Goal: Information Seeking & Learning: Learn about a topic

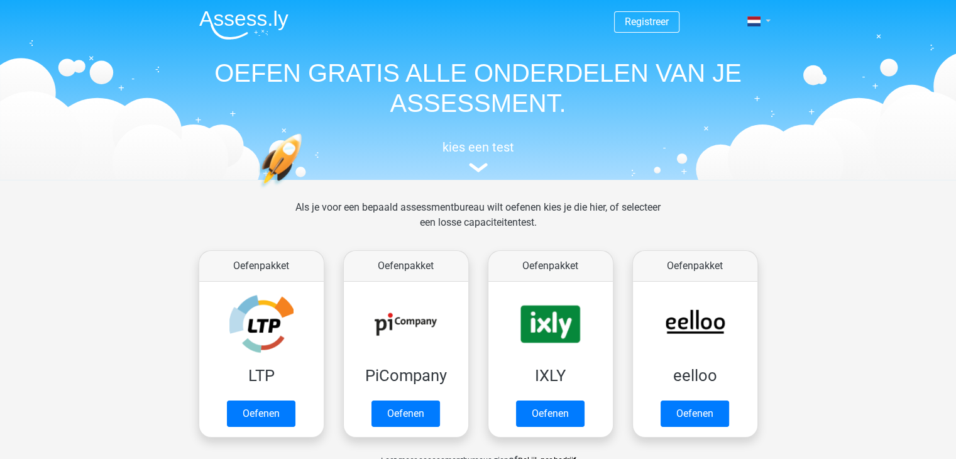
click at [763, 18] on link at bounding box center [754, 21] width 25 height 15
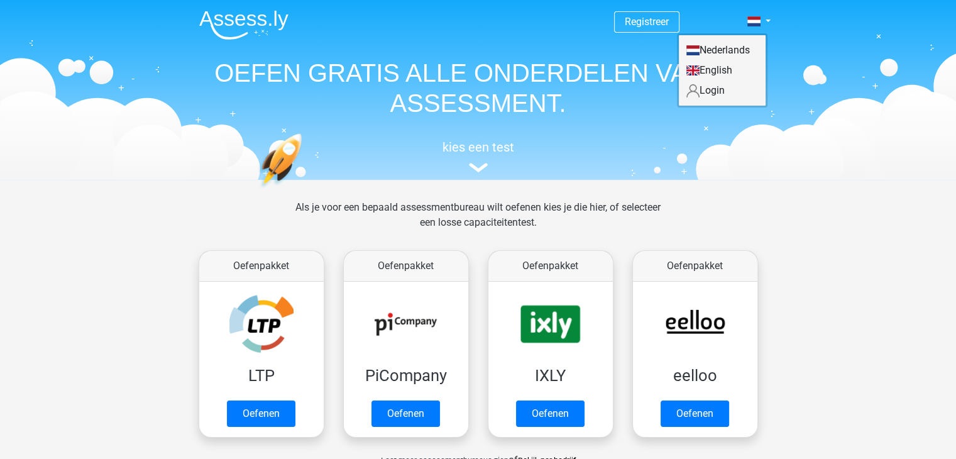
click at [721, 69] on link "English" at bounding box center [722, 70] width 87 height 20
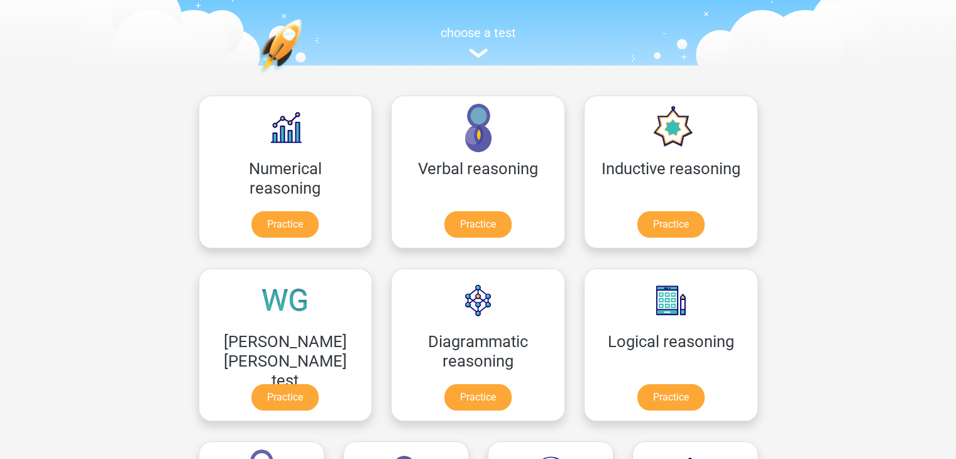
scroll to position [101, 0]
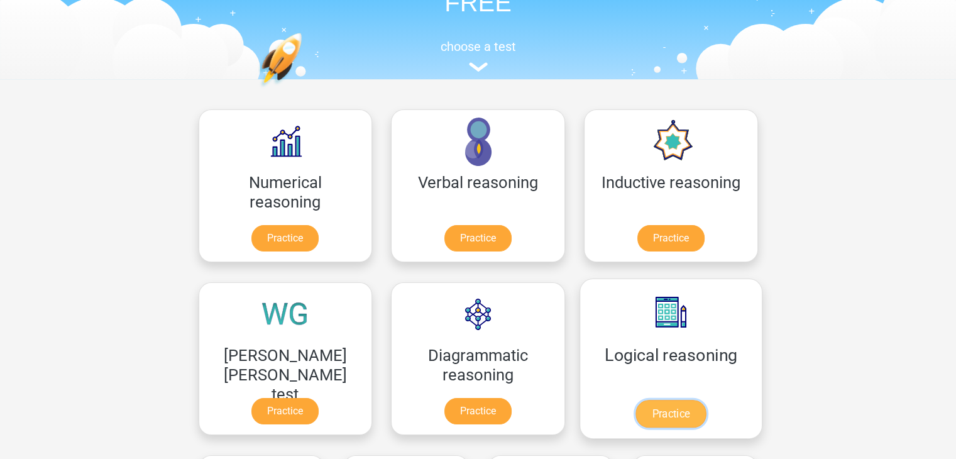
click at [635, 400] on link "Practice" at bounding box center [670, 414] width 70 height 28
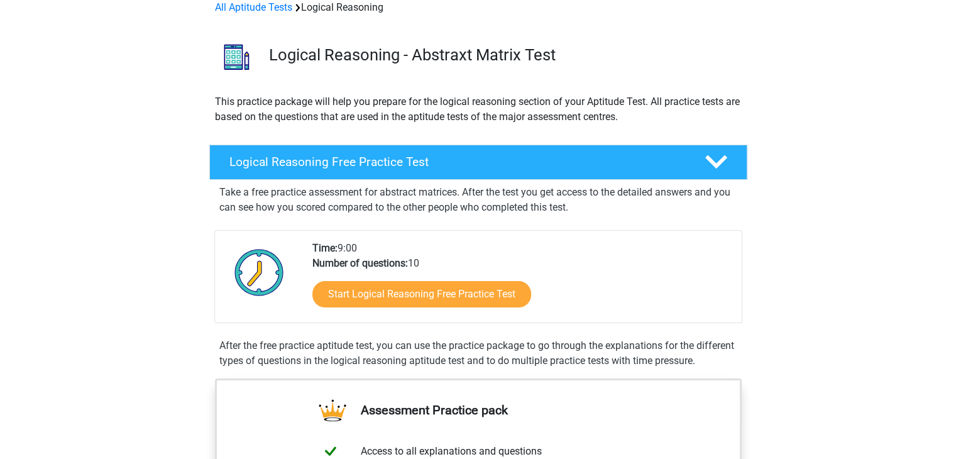
scroll to position [64, 0]
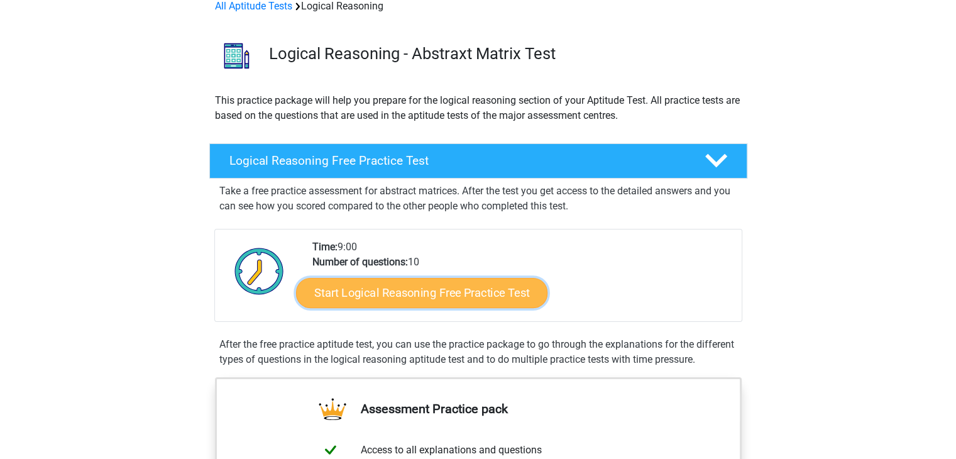
click at [471, 294] on link "Start Logical Reasoning Free Practice Test" at bounding box center [421, 292] width 251 height 30
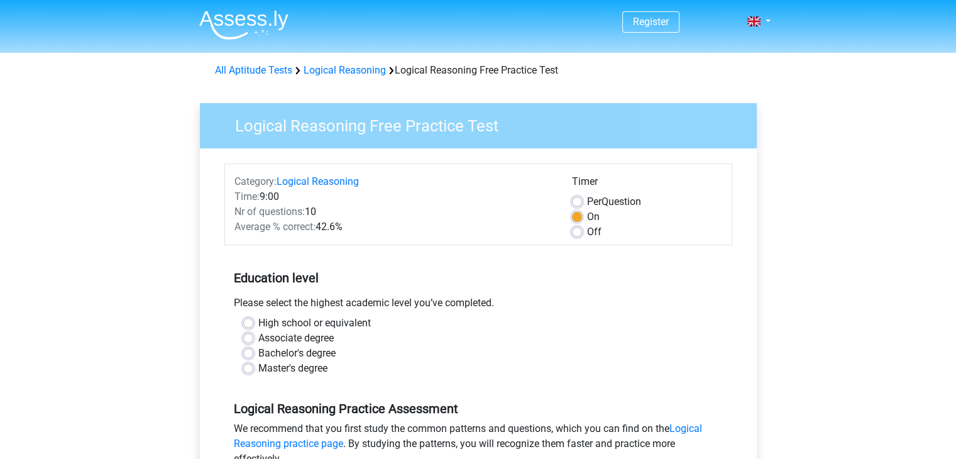
click at [283, 368] on label "Master's degree" at bounding box center [292, 368] width 69 height 15
click at [253, 368] on input "Master's degree" at bounding box center [248, 367] width 10 height 13
radio input "true"
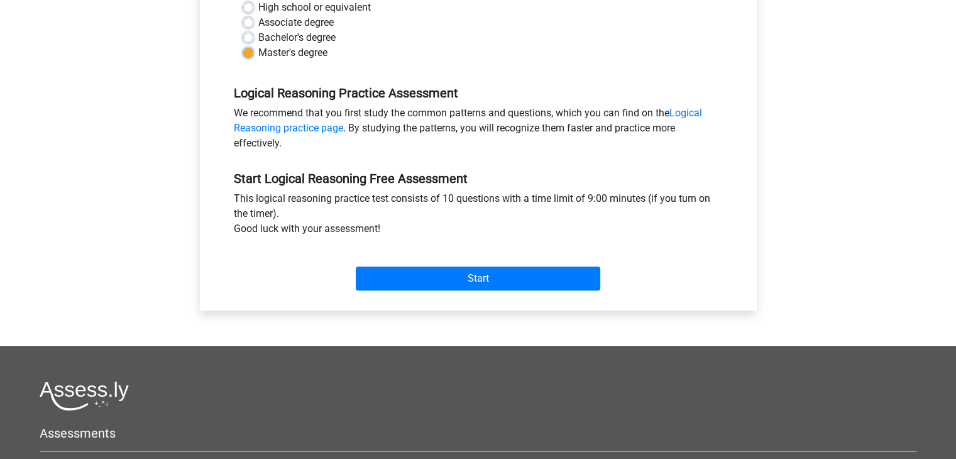
scroll to position [319, 0]
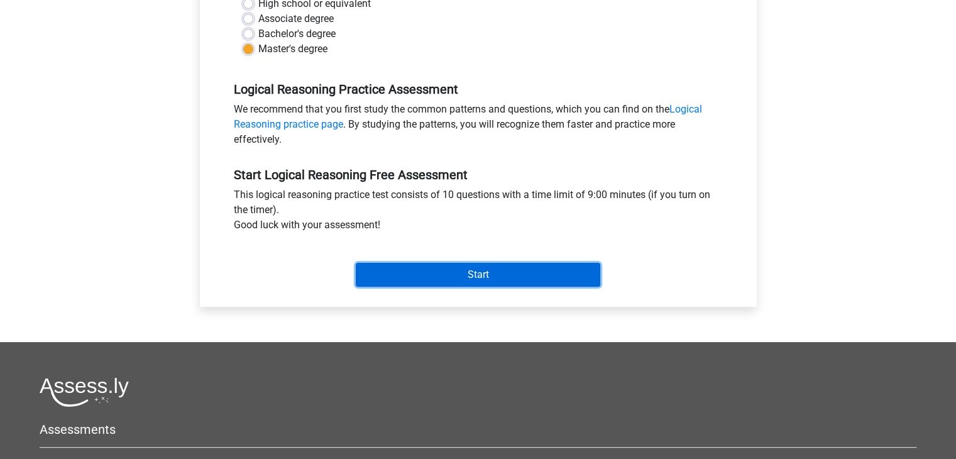
click at [483, 277] on input "Start" at bounding box center [478, 275] width 244 height 24
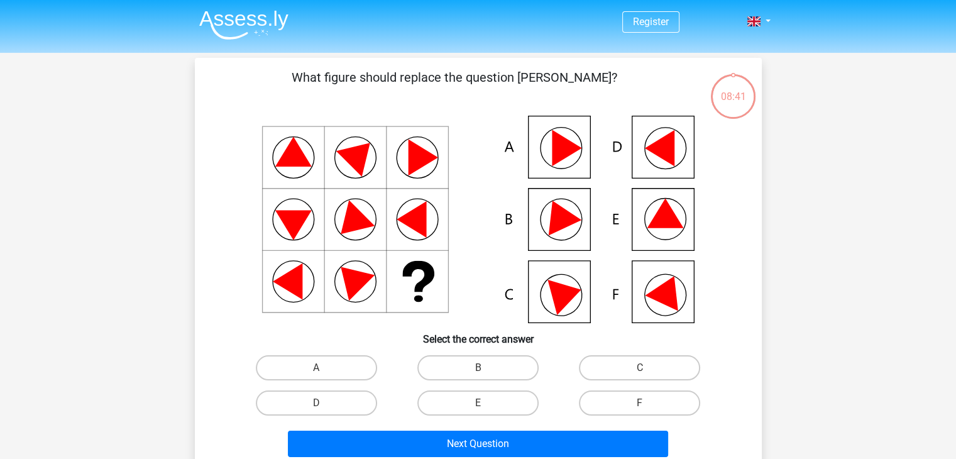
click at [672, 225] on icon at bounding box center [665, 214] width 36 height 30
click at [455, 407] on label "E" at bounding box center [477, 402] width 121 height 25
click at [478, 407] on input "E" at bounding box center [482, 407] width 8 height 8
radio input "true"
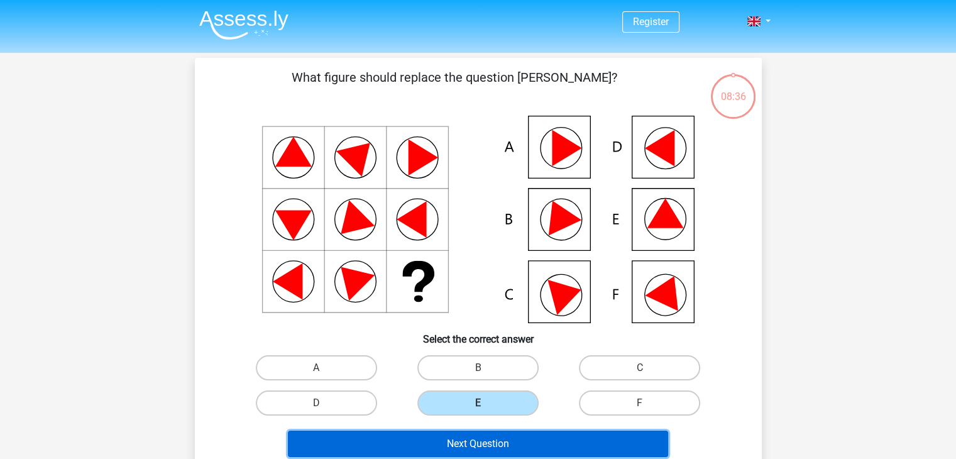
click at [451, 440] on button "Next Question" at bounding box center [478, 443] width 380 height 26
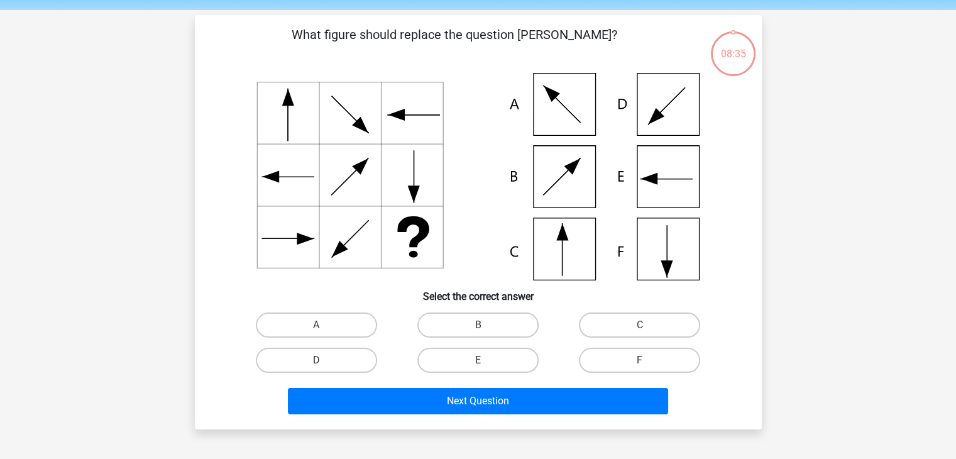
scroll to position [58, 0]
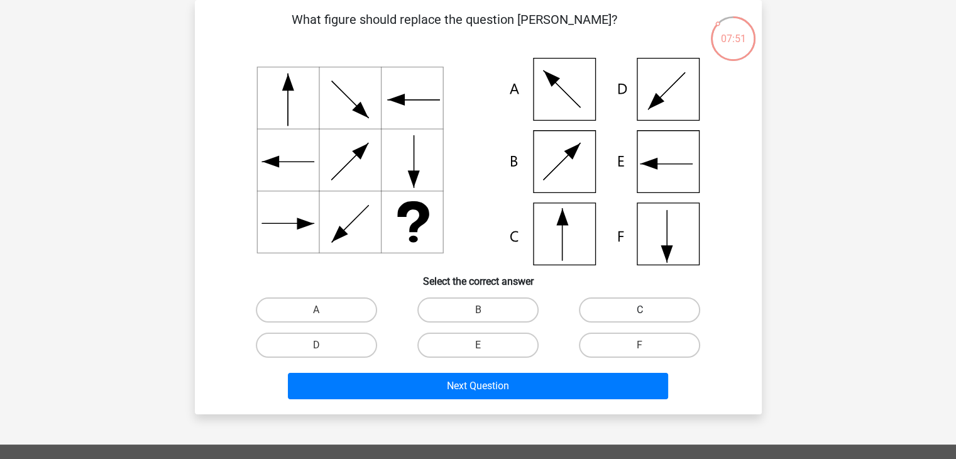
click at [661, 313] on label "C" at bounding box center [639, 309] width 121 height 25
click at [648, 313] on input "C" at bounding box center [644, 314] width 8 height 8
radio input "true"
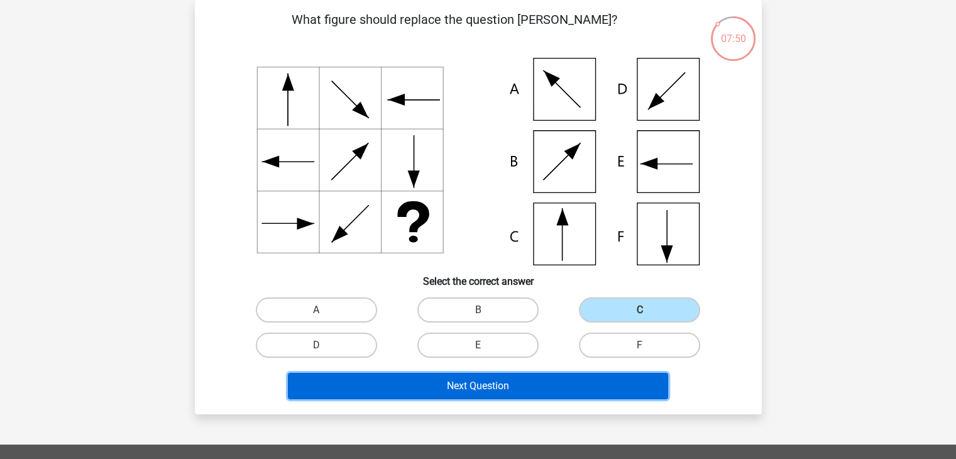
click at [505, 386] on button "Next Question" at bounding box center [478, 386] width 380 height 26
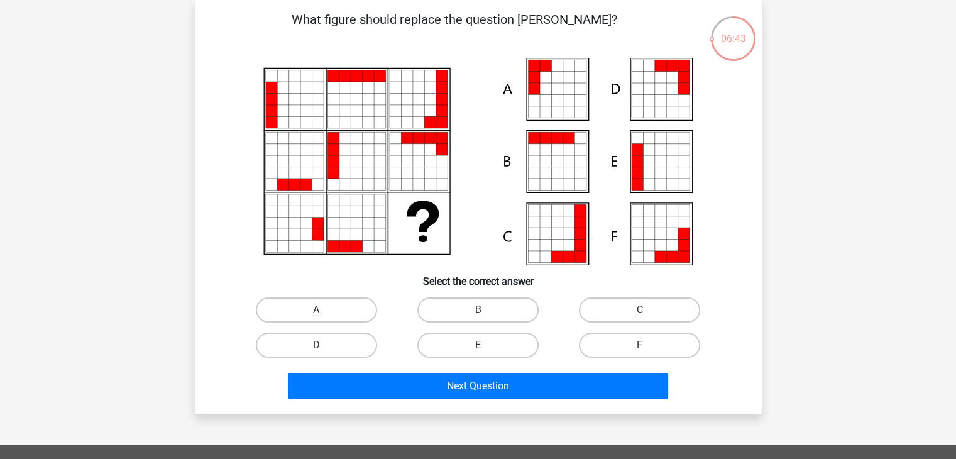
click at [353, 310] on label "A" at bounding box center [316, 309] width 121 height 25
click at [324, 310] on input "A" at bounding box center [320, 314] width 8 height 8
radio input "true"
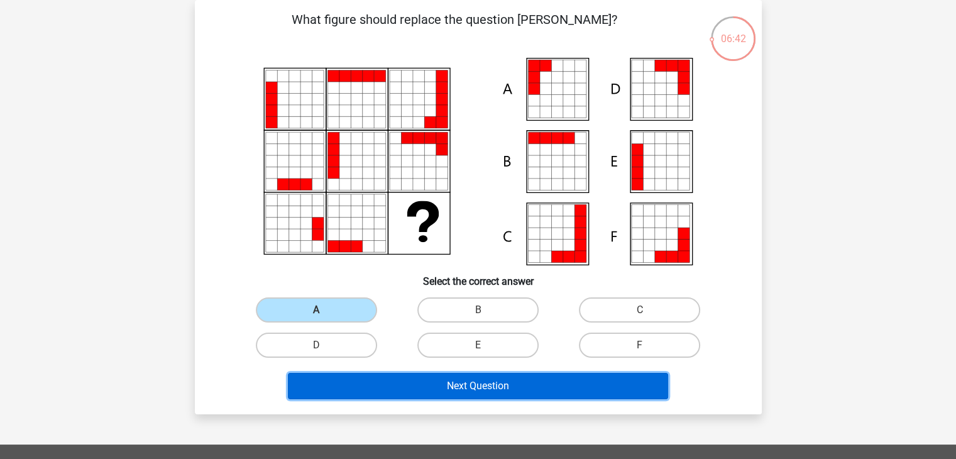
click at [515, 383] on button "Next Question" at bounding box center [478, 386] width 380 height 26
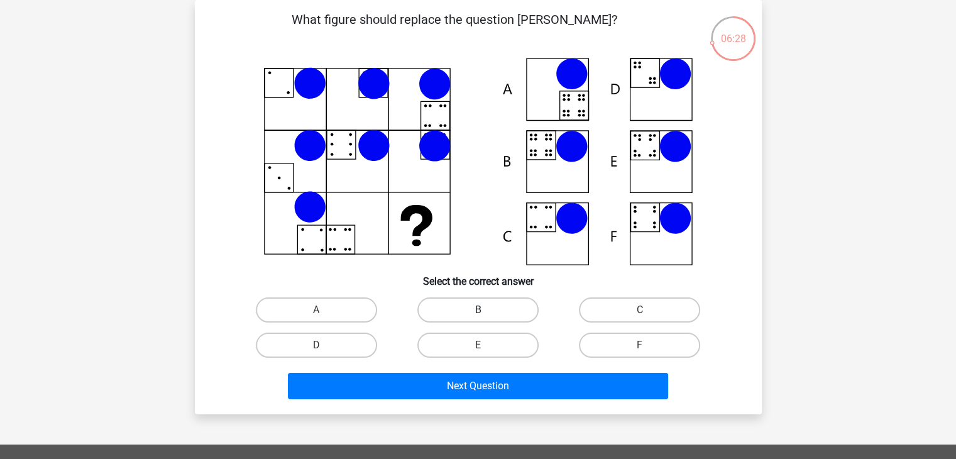
click at [471, 302] on label "B" at bounding box center [477, 309] width 121 height 25
click at [478, 310] on input "B" at bounding box center [482, 314] width 8 height 8
radio input "true"
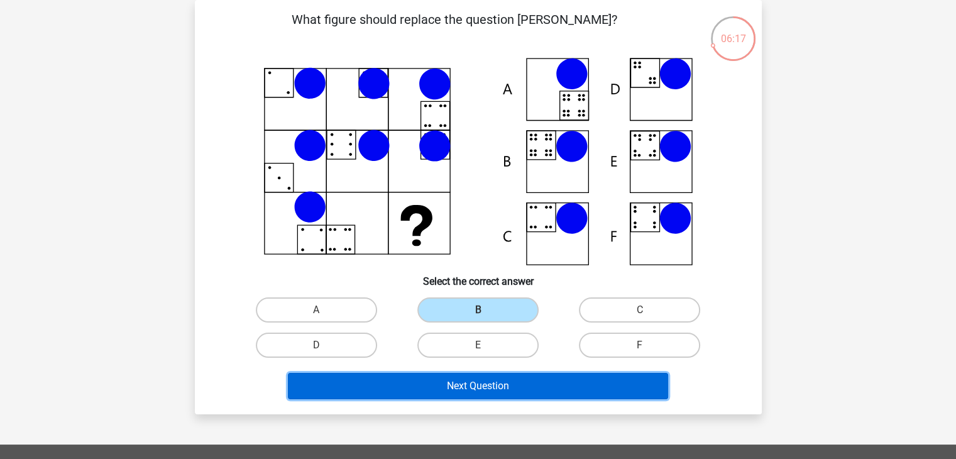
click at [532, 391] on button "Next Question" at bounding box center [478, 386] width 380 height 26
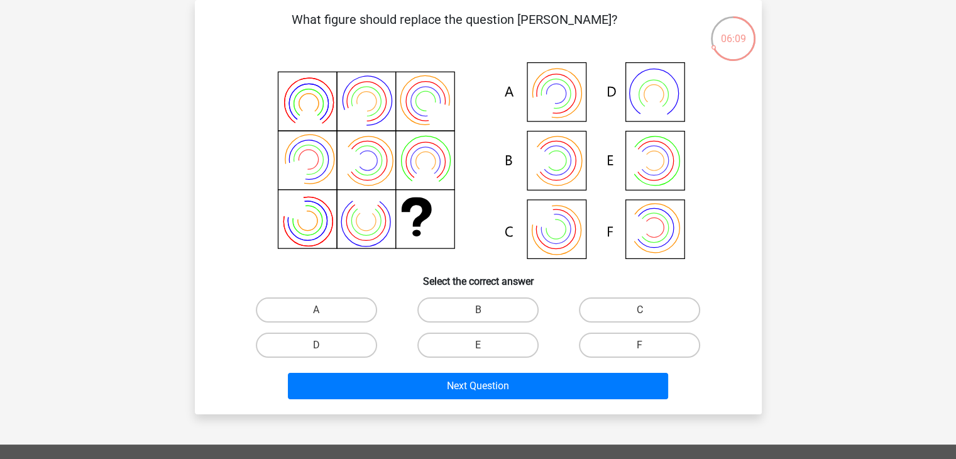
click at [207, 205] on div "What figure should replace the question mark?" at bounding box center [478, 207] width 557 height 394
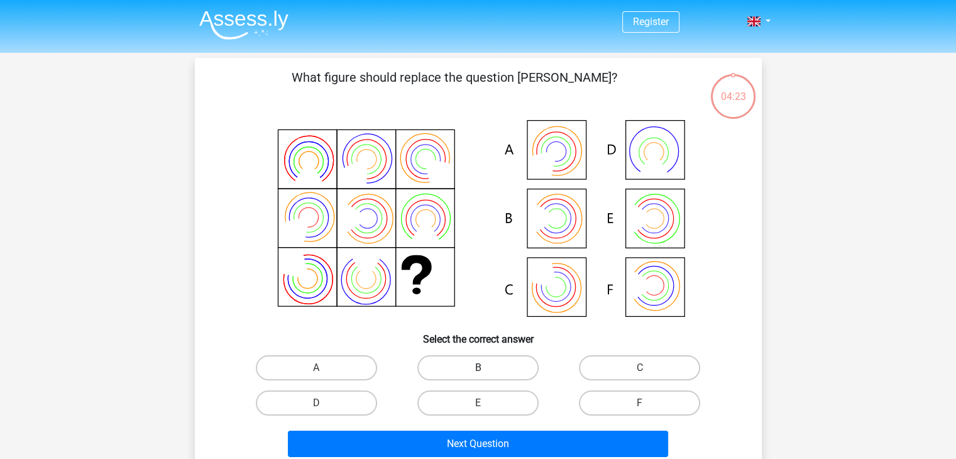
click at [500, 368] on label "B" at bounding box center [477, 367] width 121 height 25
click at [486, 368] on input "B" at bounding box center [482, 372] width 8 height 8
radio input "true"
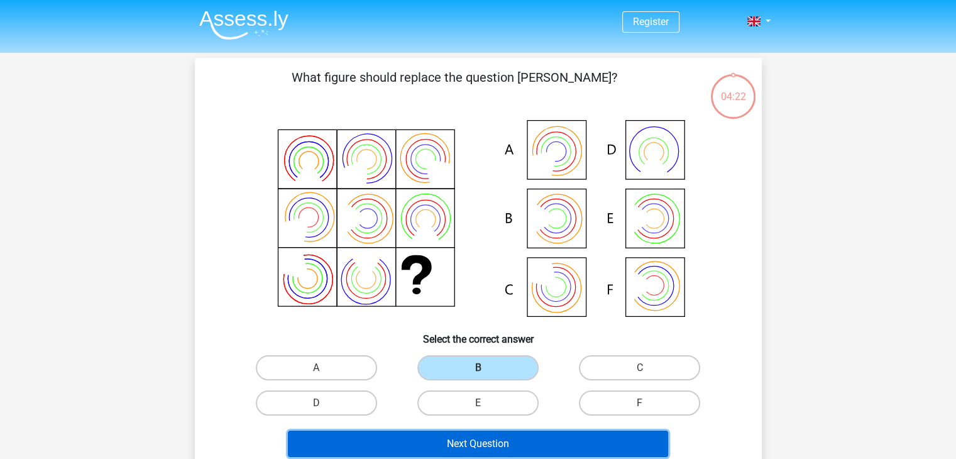
click at [488, 440] on button "Next Question" at bounding box center [478, 443] width 380 height 26
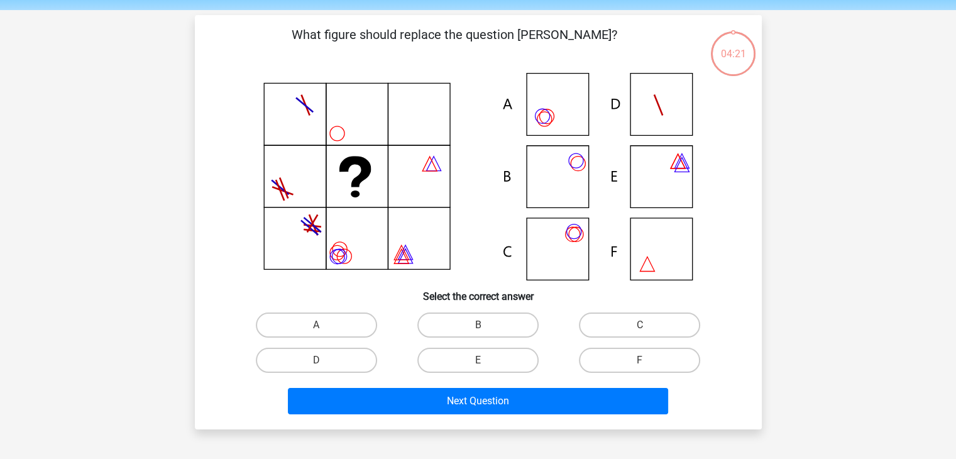
scroll to position [58, 0]
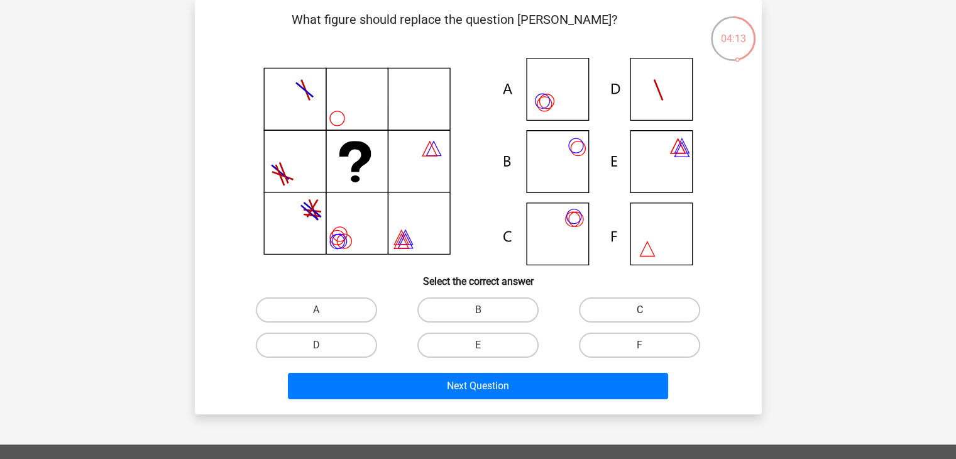
click at [639, 306] on label "C" at bounding box center [639, 309] width 121 height 25
click at [640, 310] on input "C" at bounding box center [644, 314] width 8 height 8
radio input "true"
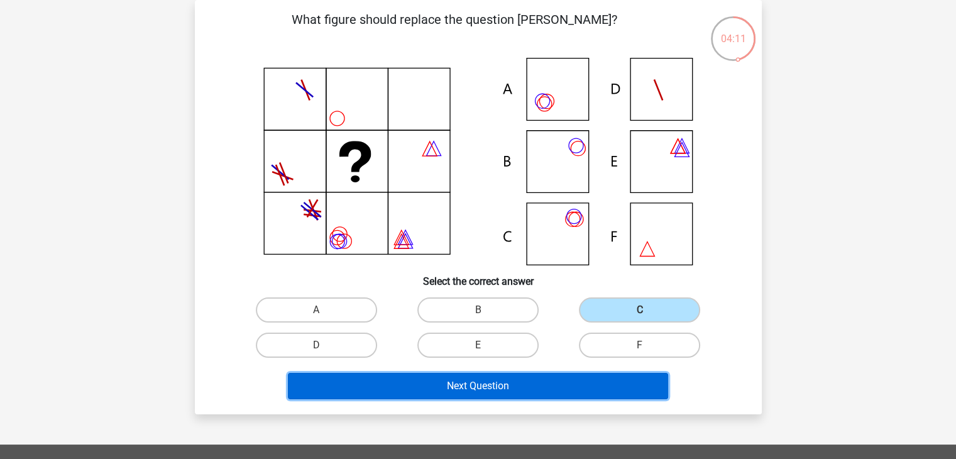
click at [427, 388] on button "Next Question" at bounding box center [478, 386] width 380 height 26
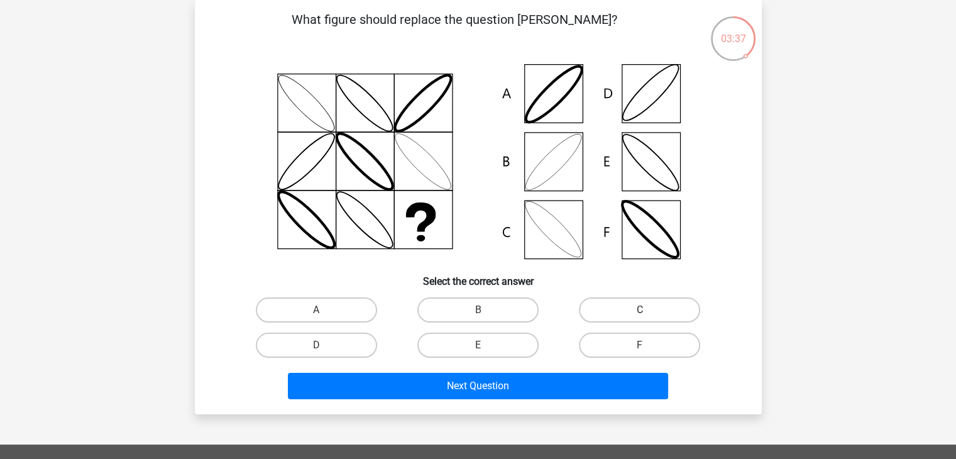
click at [623, 305] on label "C" at bounding box center [639, 309] width 121 height 25
click at [640, 310] on input "C" at bounding box center [644, 314] width 8 height 8
radio input "true"
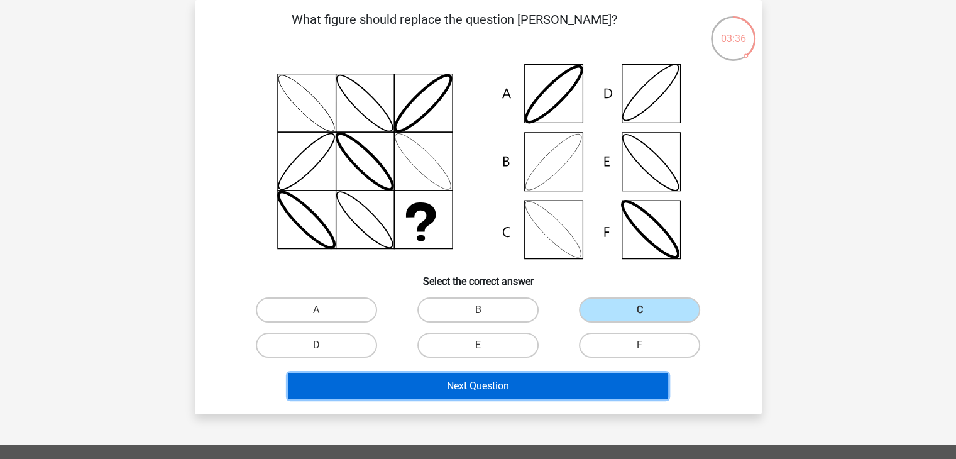
click at [483, 384] on button "Next Question" at bounding box center [478, 386] width 380 height 26
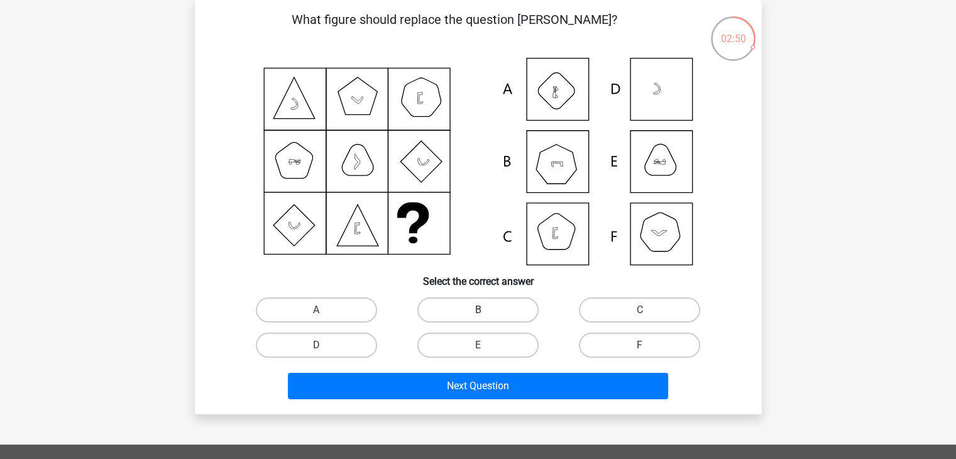
click at [485, 309] on label "B" at bounding box center [477, 309] width 121 height 25
click at [485, 310] on input "B" at bounding box center [482, 314] width 8 height 8
radio input "true"
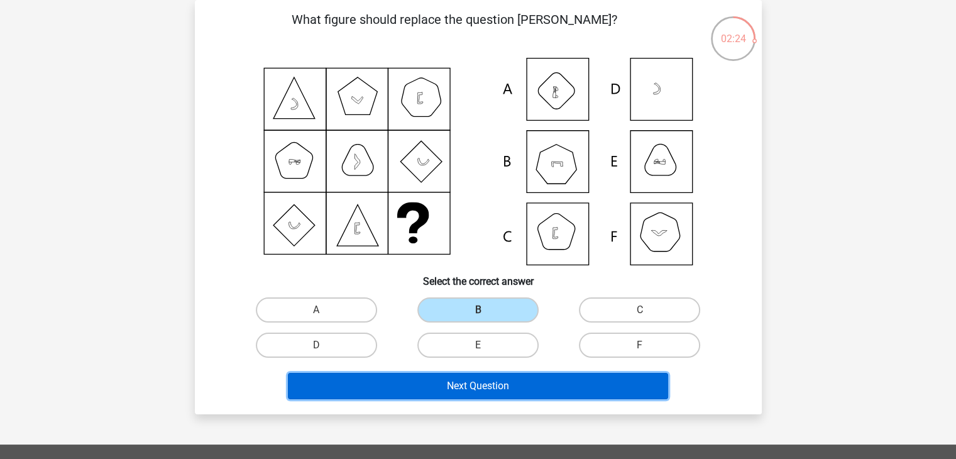
click at [466, 390] on button "Next Question" at bounding box center [478, 386] width 380 height 26
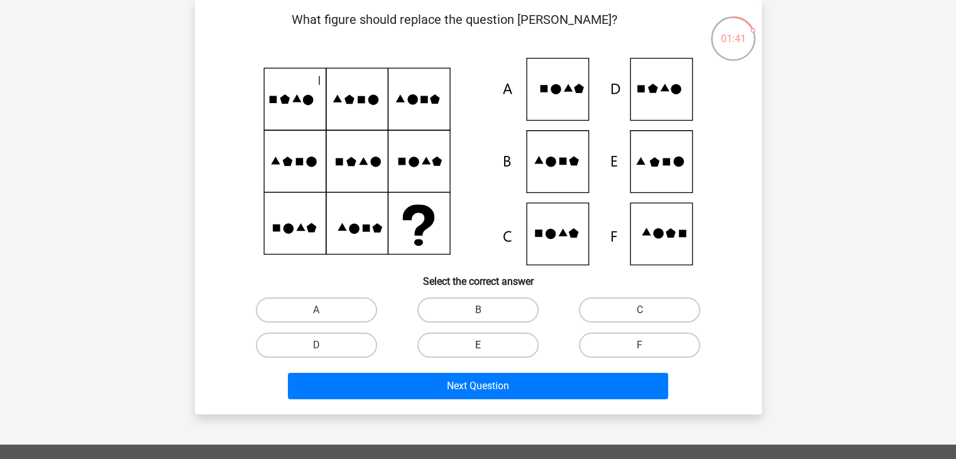
click at [459, 342] on label "E" at bounding box center [477, 344] width 121 height 25
click at [478, 345] on input "E" at bounding box center [482, 349] width 8 height 8
radio input "true"
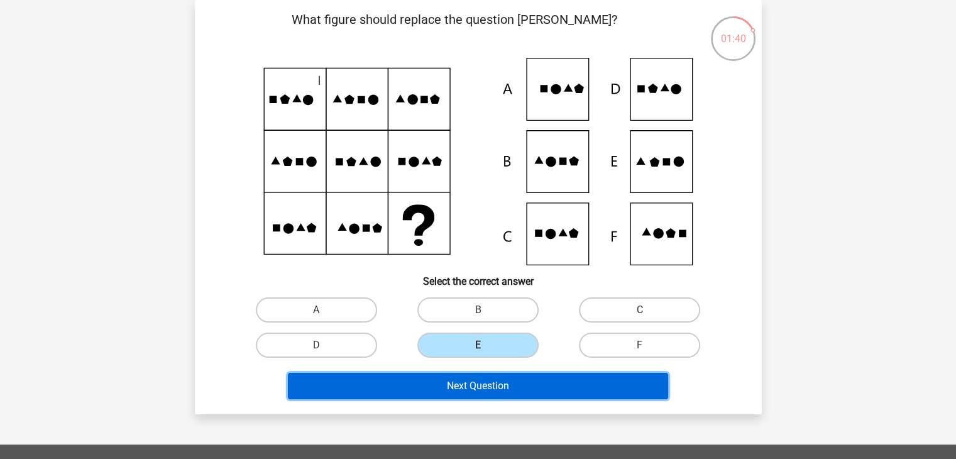
click at [431, 390] on button "Next Question" at bounding box center [478, 386] width 380 height 26
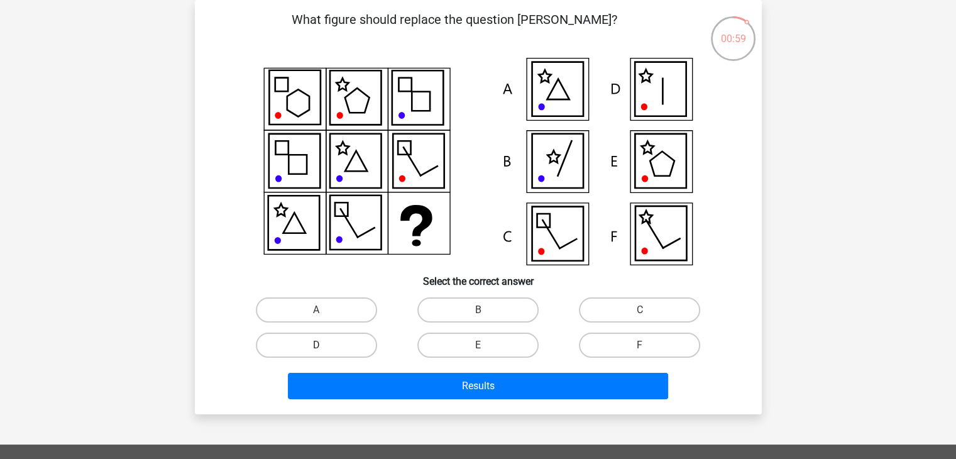
click at [342, 340] on label "D" at bounding box center [316, 344] width 121 height 25
click at [324, 345] on input "D" at bounding box center [320, 349] width 8 height 8
radio input "true"
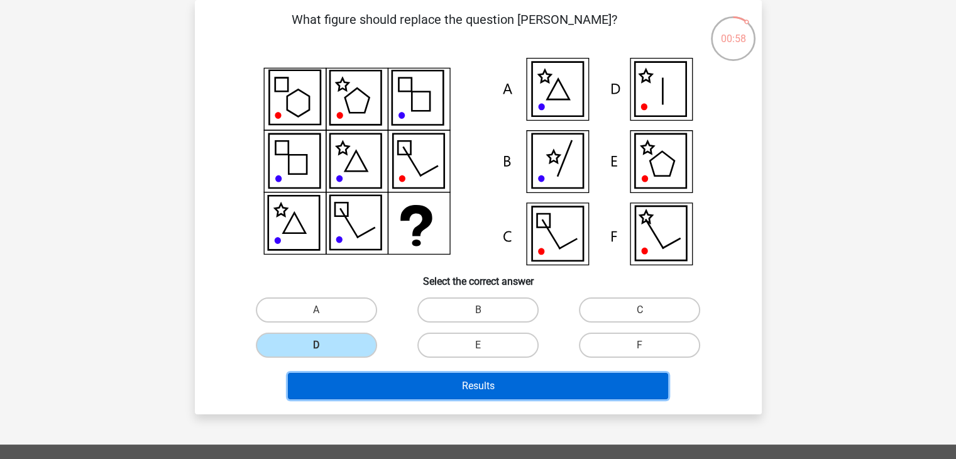
click at [469, 388] on button "Results" at bounding box center [478, 386] width 380 height 26
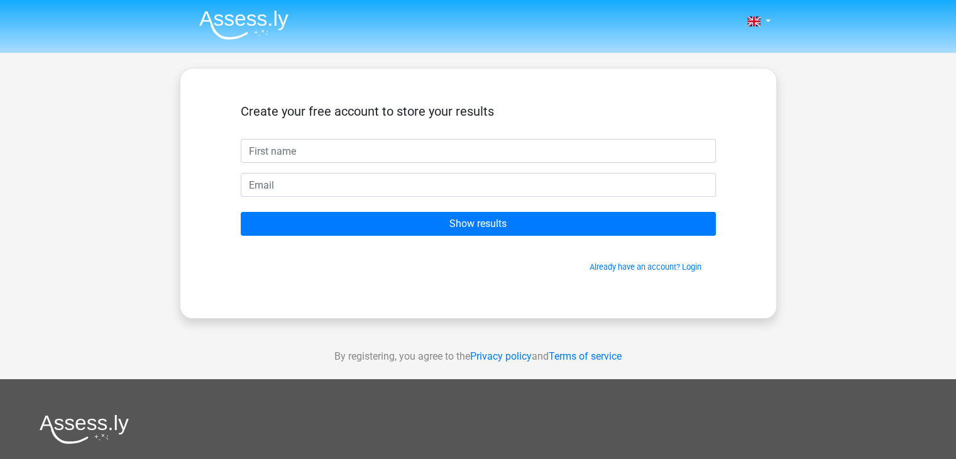
click at [362, 144] on input "text" at bounding box center [478, 151] width 475 height 24
click at [689, 266] on link "Already have an account? Login" at bounding box center [645, 266] width 112 height 9
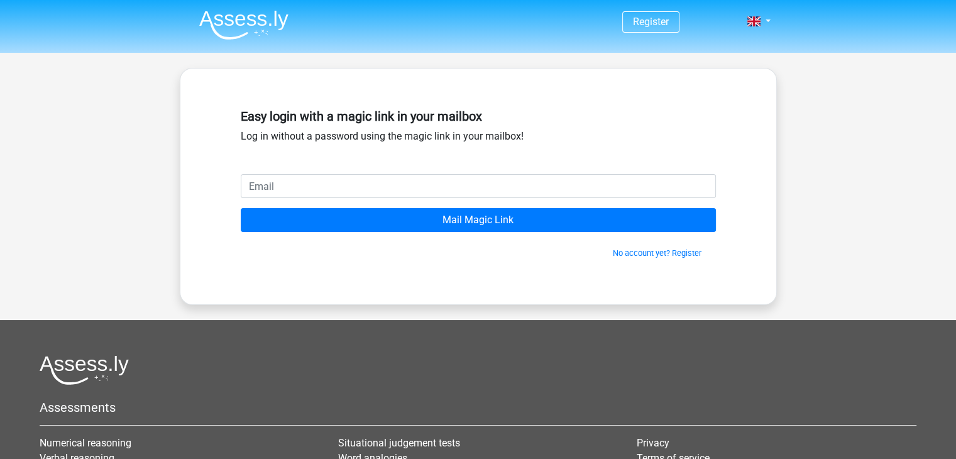
click at [420, 182] on input "email" at bounding box center [478, 186] width 475 height 24
type input "[PERSON_NAME][EMAIL_ADDRESS][PERSON_NAME][DOMAIN_NAME]"
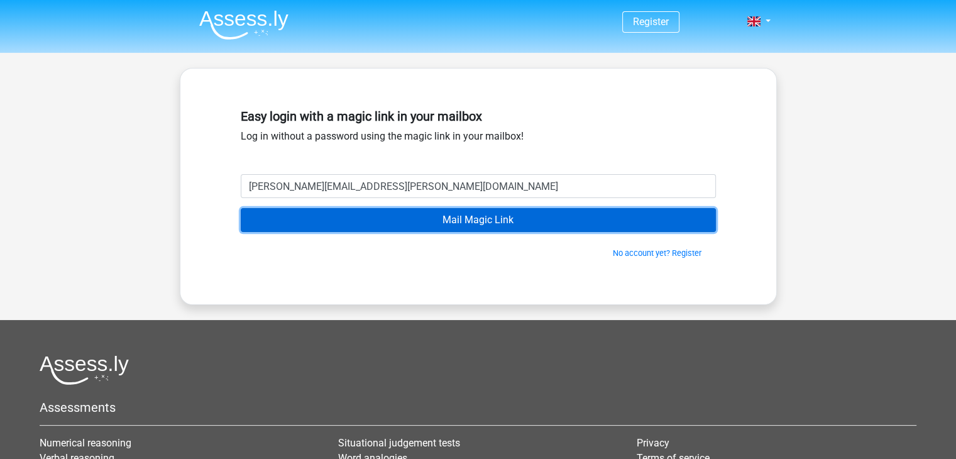
click at [380, 213] on input "Mail Magic Link" at bounding box center [478, 220] width 475 height 24
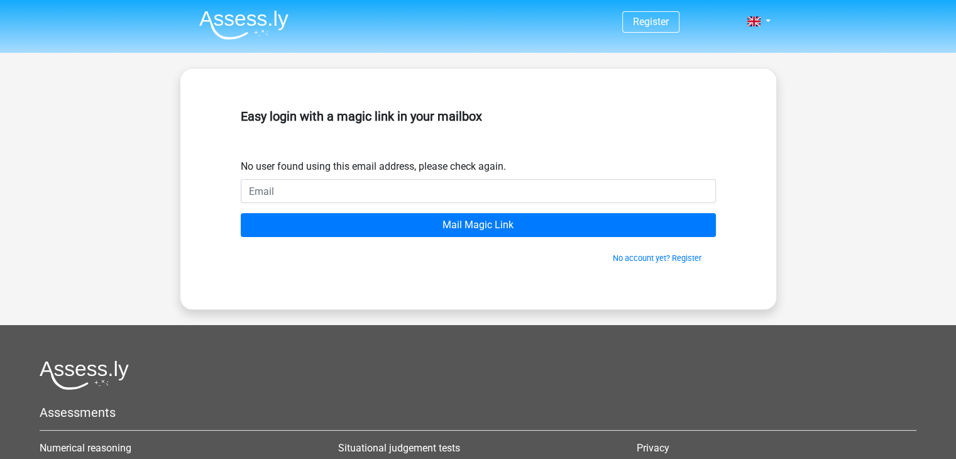
click at [533, 188] on input "email" at bounding box center [478, 191] width 475 height 24
type input "[PERSON_NAME][EMAIL_ADDRESS][PERSON_NAME][DOMAIN_NAME]"
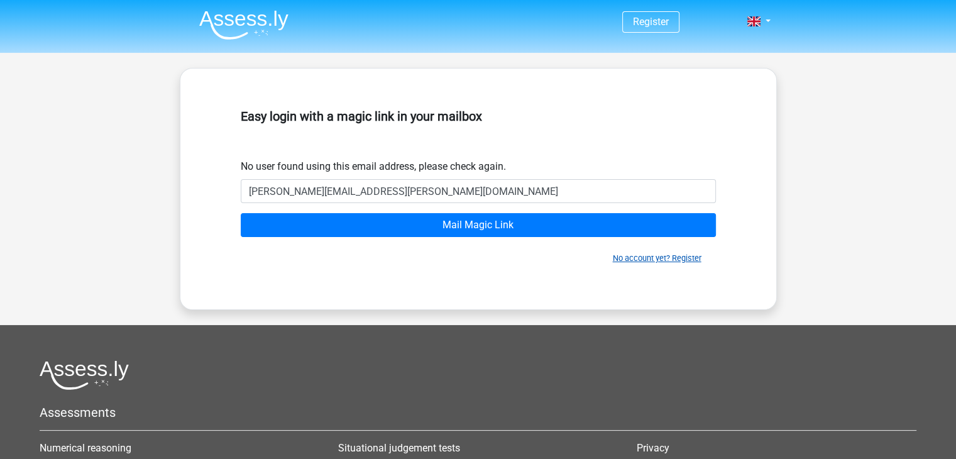
click at [670, 258] on link "No account yet? Register" at bounding box center [657, 257] width 89 height 9
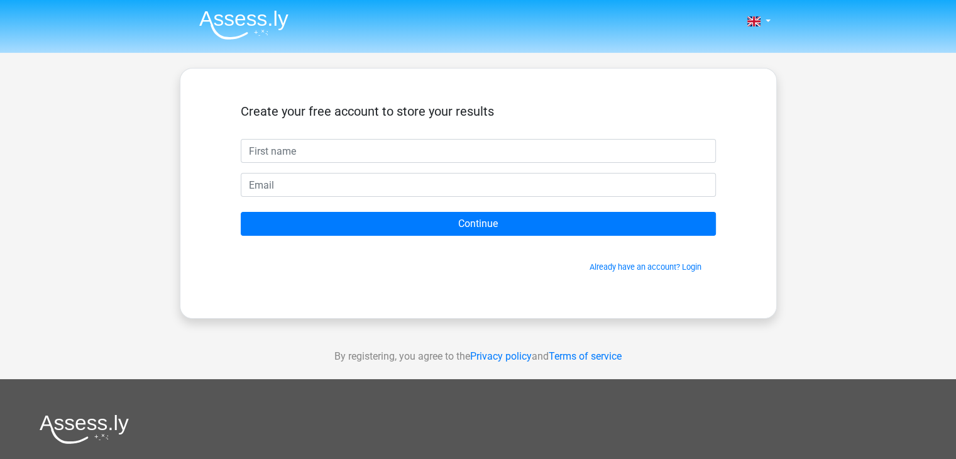
click at [415, 155] on input "text" at bounding box center [478, 151] width 475 height 24
type input "[PERSON_NAME][EMAIL_ADDRESS][PERSON_NAME][DOMAIN_NAME]"
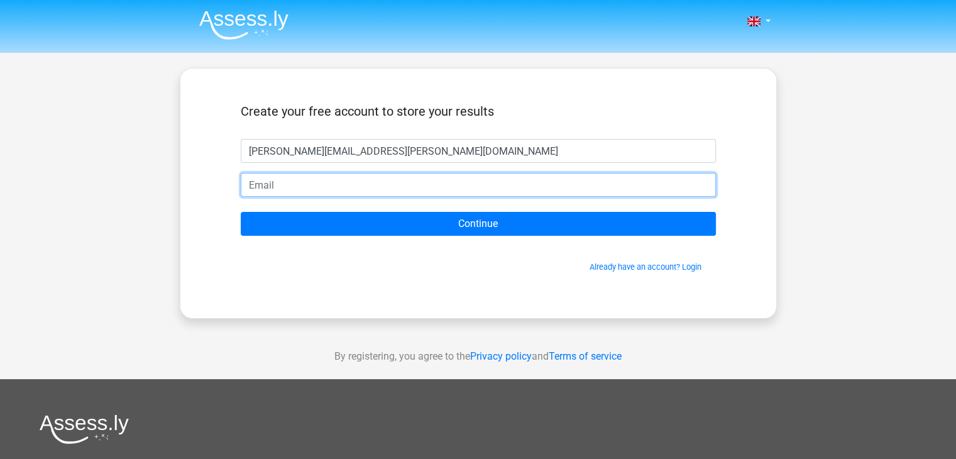
click at [359, 179] on input "email" at bounding box center [478, 185] width 475 height 24
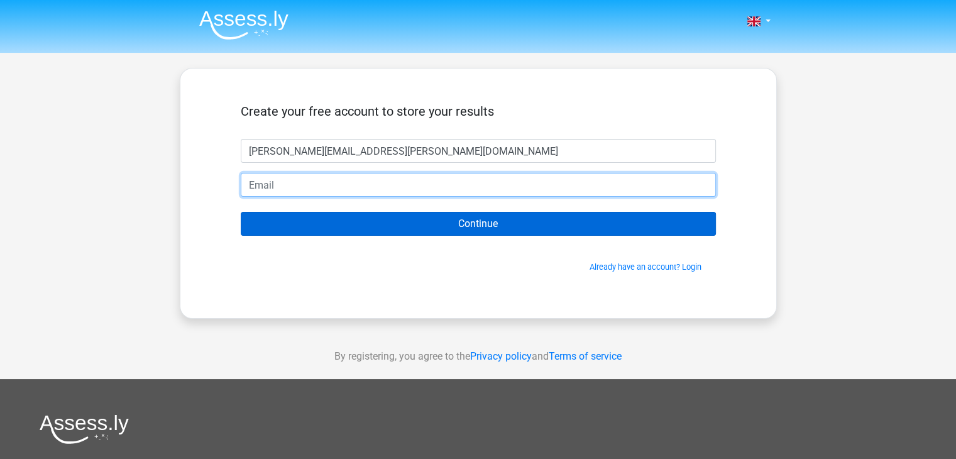
type input "[PERSON_NAME][EMAIL_ADDRESS][PERSON_NAME][DOMAIN_NAME]"
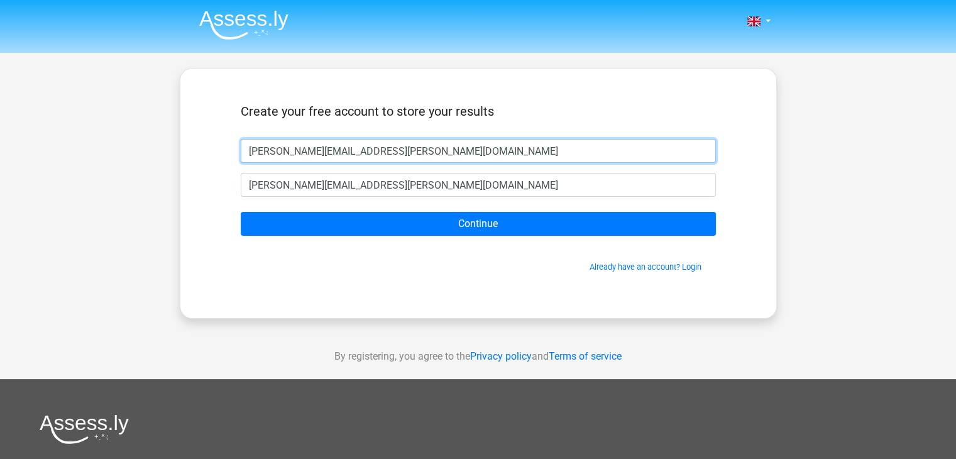
click at [354, 145] on input "[PERSON_NAME][EMAIL_ADDRESS][PERSON_NAME][DOMAIN_NAME]" at bounding box center [478, 151] width 475 height 24
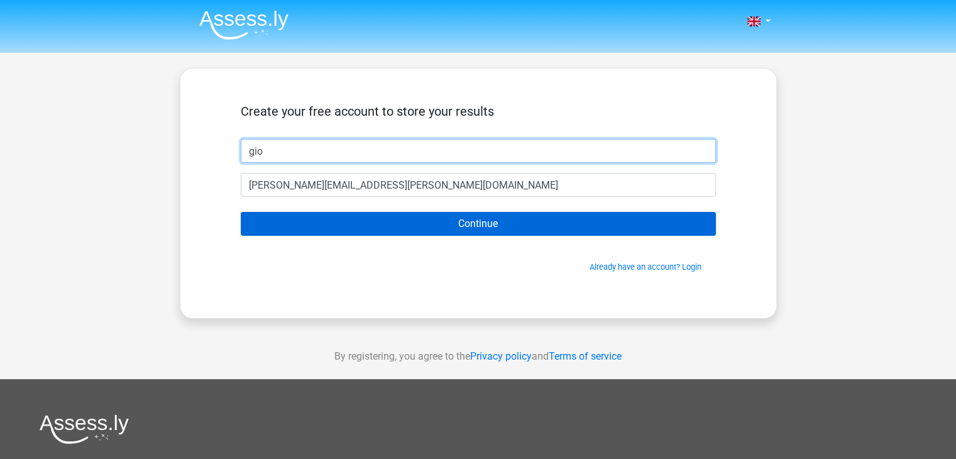
type input "gio"
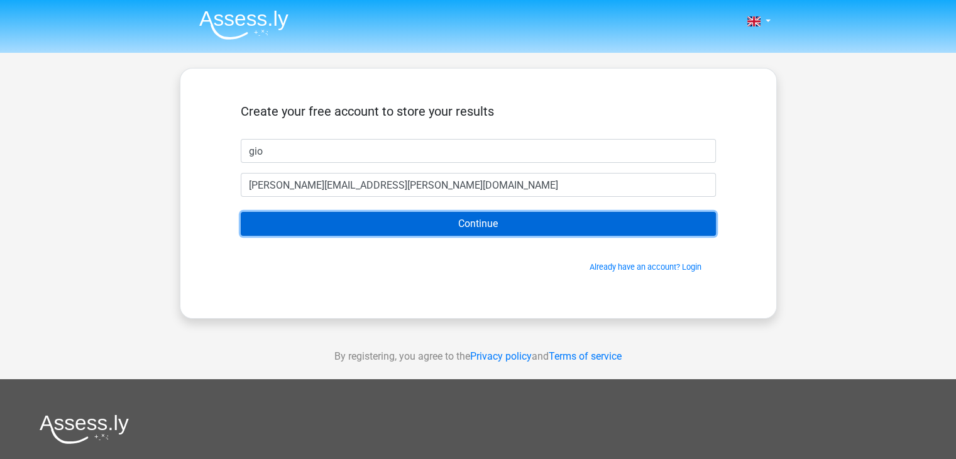
click at [478, 222] on input "Continue" at bounding box center [478, 224] width 475 height 24
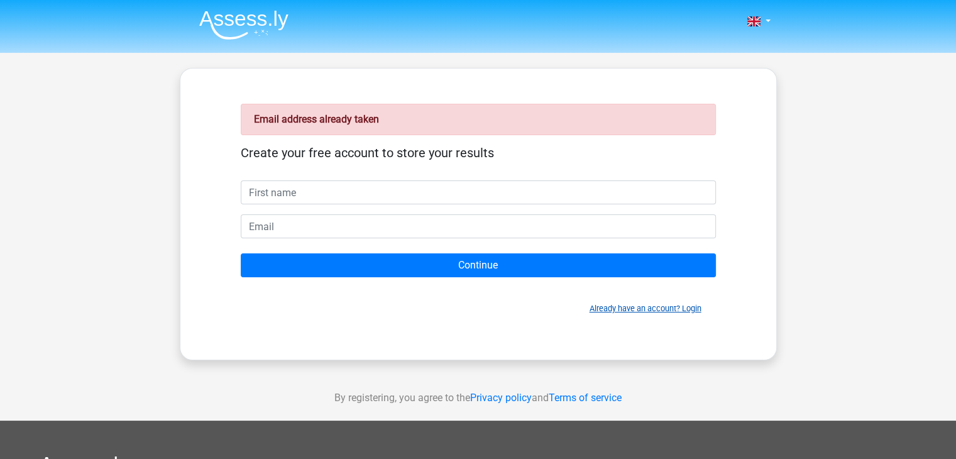
click at [689, 311] on link "Already have an account? Login" at bounding box center [645, 308] width 112 height 9
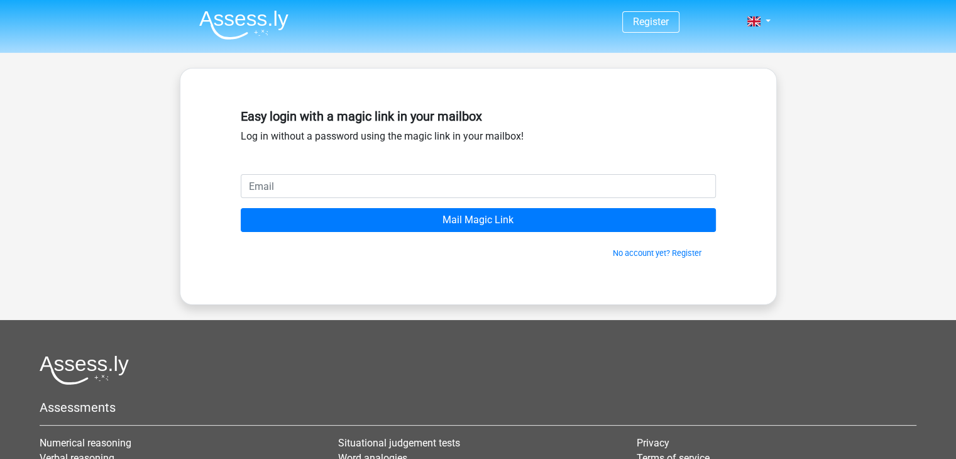
click at [331, 187] on input "email" at bounding box center [478, 186] width 475 height 24
type input "giovanni.brugnoli.personal@outlook.com"
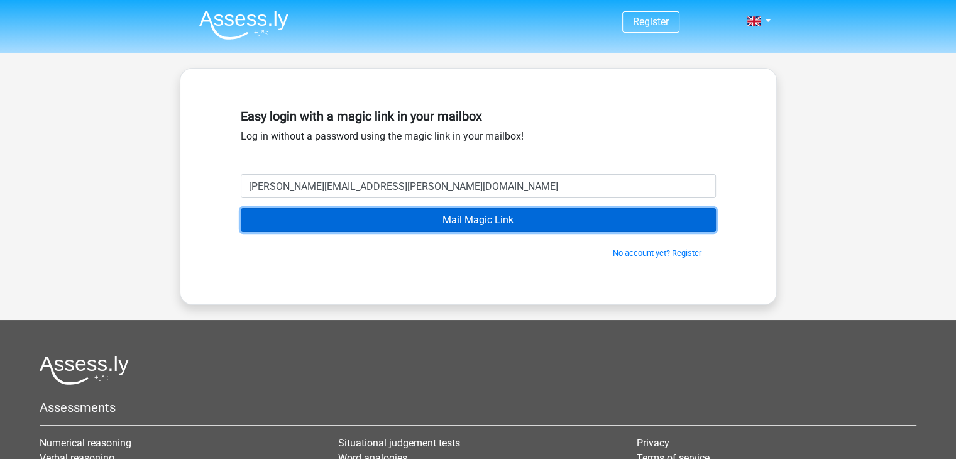
click at [443, 216] on input "Mail Magic Link" at bounding box center [478, 220] width 475 height 24
